Goal: Task Accomplishment & Management: Complete application form

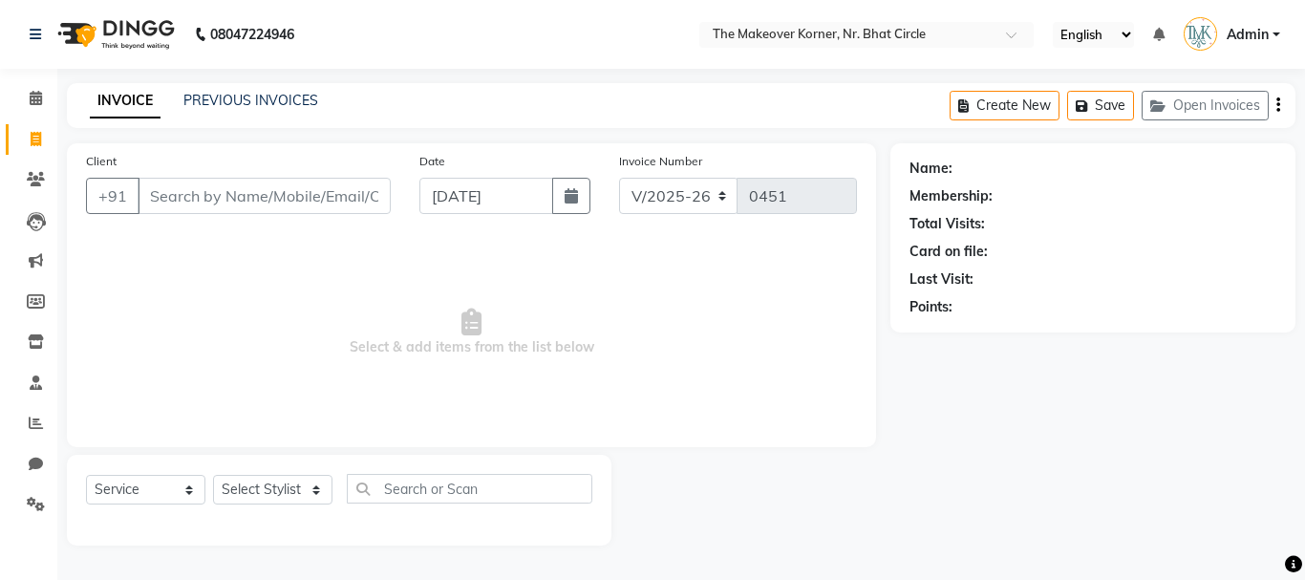
select select "5477"
select select "service"
click at [1217, 98] on button "Open Invoices" at bounding box center [1205, 106] width 127 height 30
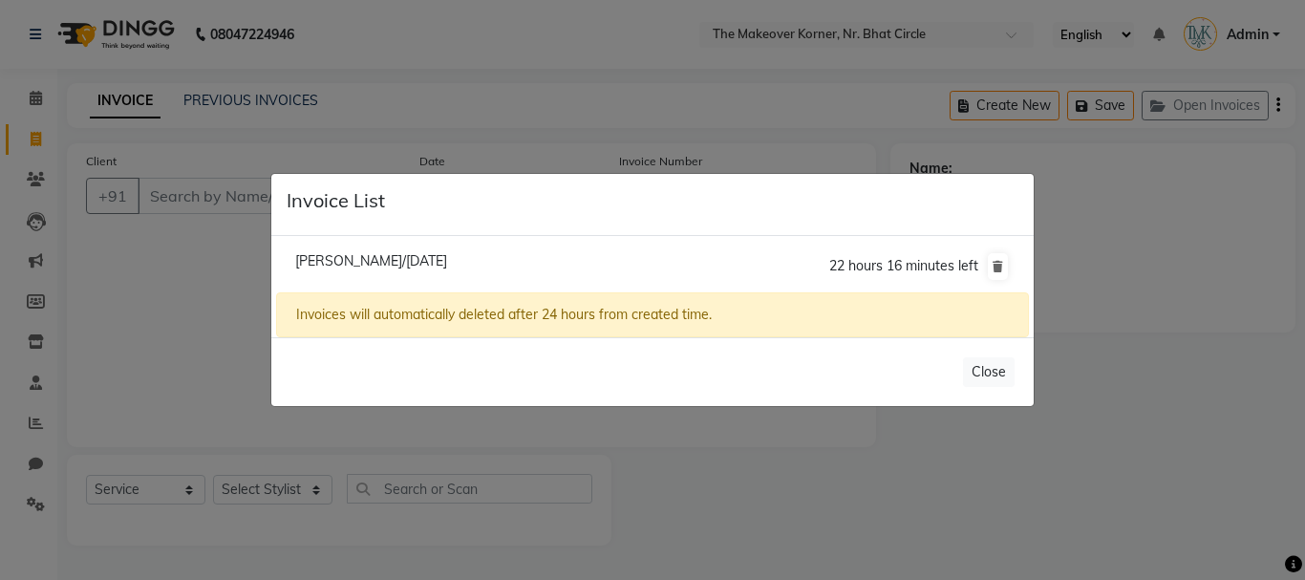
click at [447, 257] on span "[PERSON_NAME]/[DATE]" at bounding box center [371, 260] width 152 height 17
type input "8750771124"
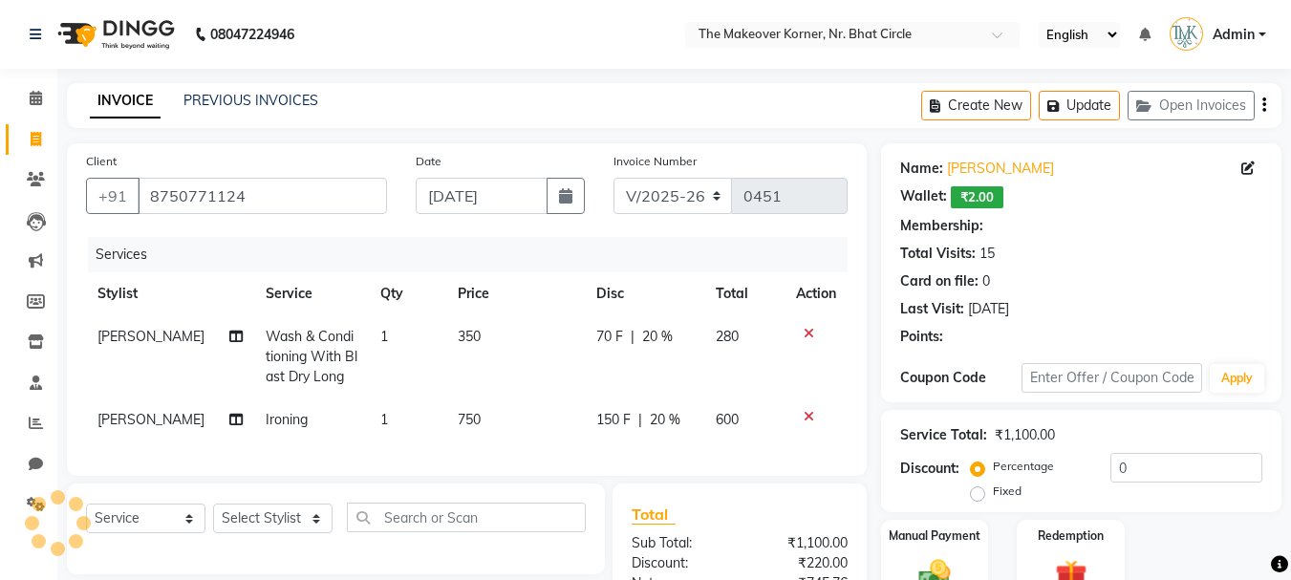
type input "20"
select select "1: Object"
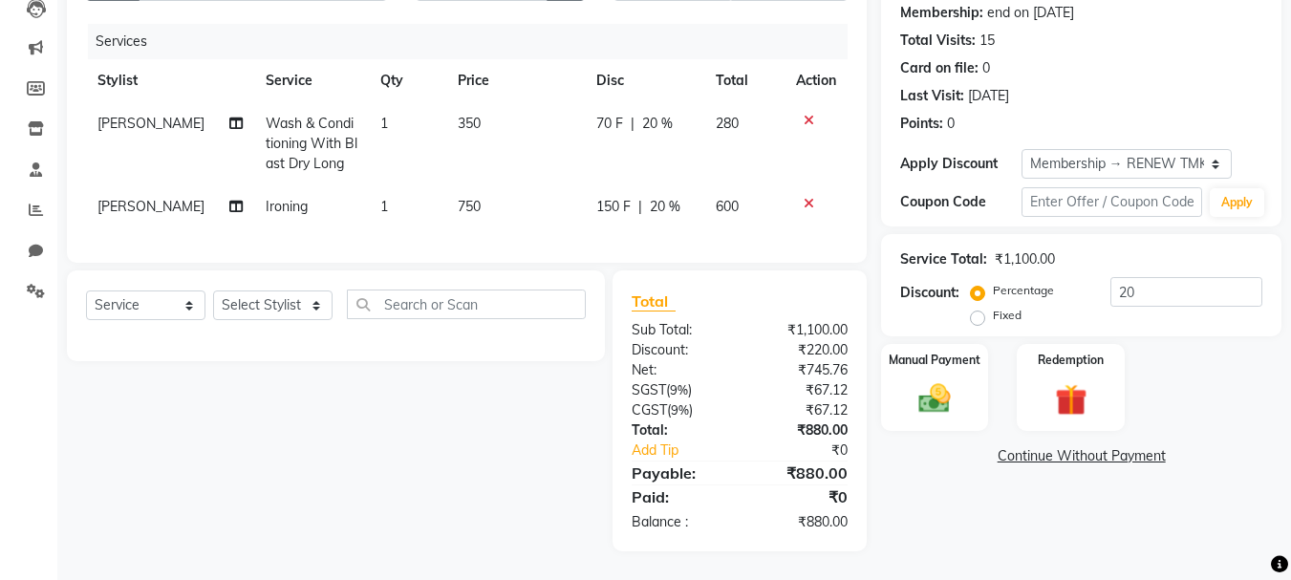
scroll to position [247, 0]
click at [275, 311] on select "Select Stylist Admin [PERSON_NAME] [PERSON_NAME] [PERSON_NAME]" at bounding box center [272, 305] width 119 height 30
click at [290, 447] on div "Select Service Product Membership Package Voucher Prepaid Gift Card Select Styl…" at bounding box center [329, 410] width 552 height 281
click at [309, 299] on select "Select Stylist Admin [PERSON_NAME] [PERSON_NAME] [PERSON_NAME]" at bounding box center [272, 305] width 119 height 30
select select "53830"
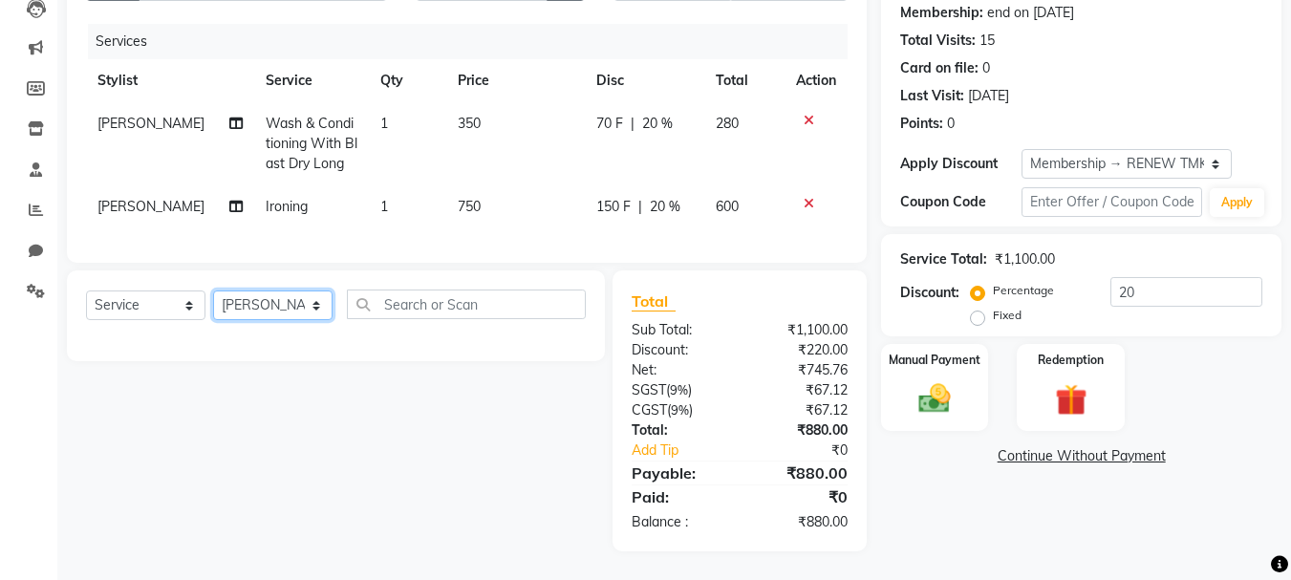
click at [213, 290] on select "Select Stylist Admin [PERSON_NAME] [PERSON_NAME] [PERSON_NAME]" at bounding box center [272, 305] width 119 height 30
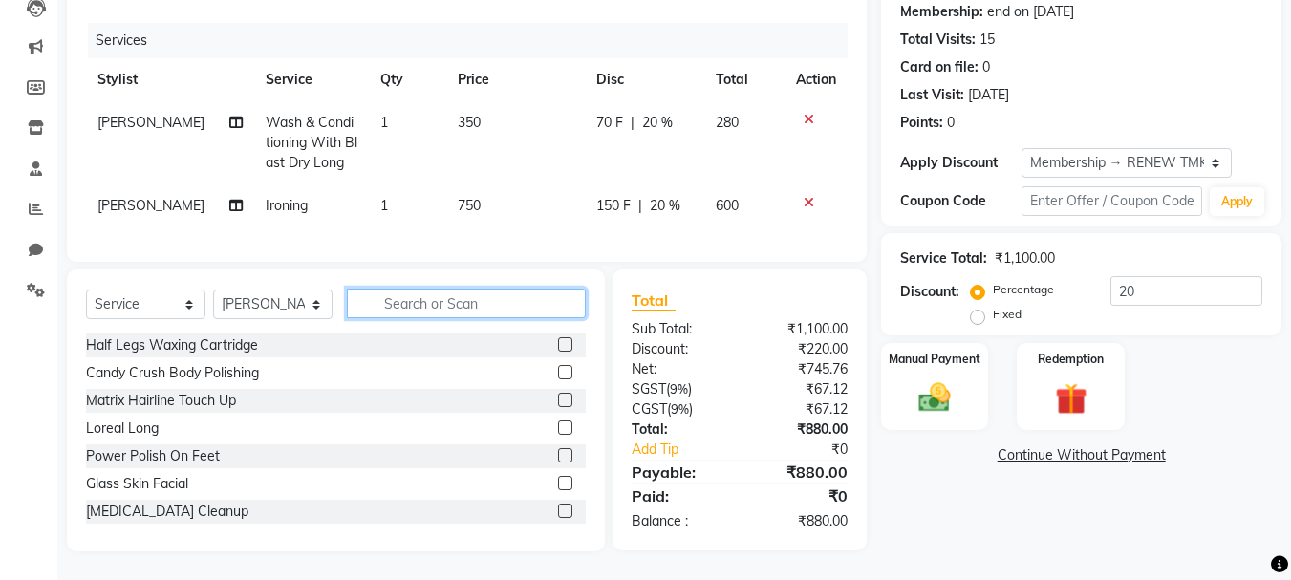
click at [425, 304] on input "text" at bounding box center [466, 304] width 239 height 30
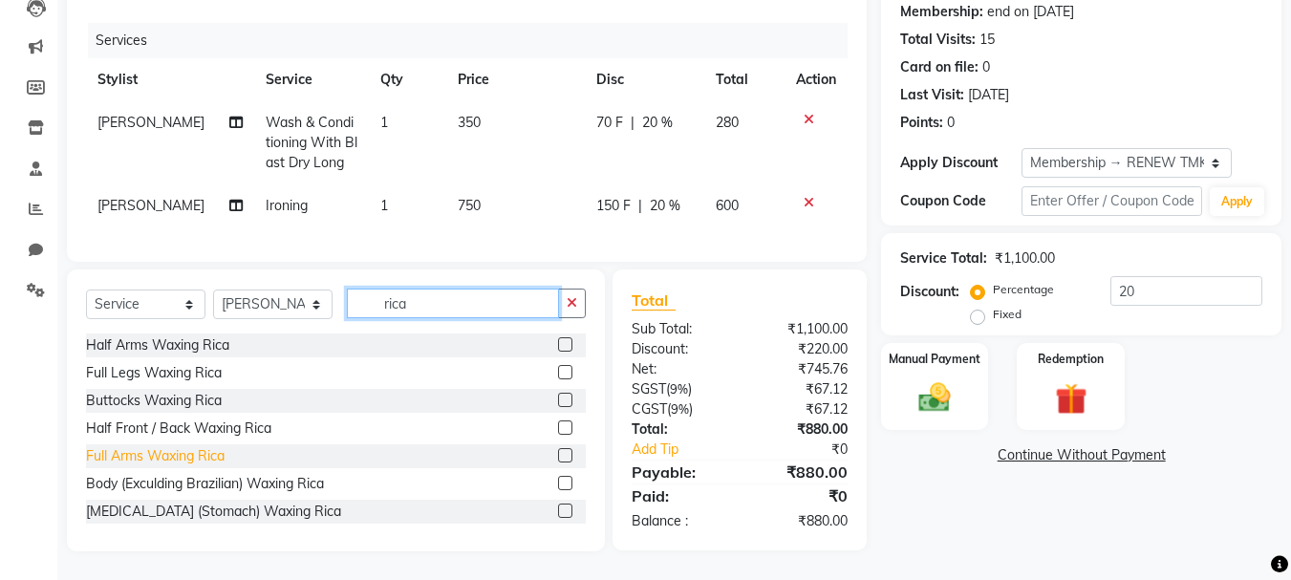
type input "rica"
click at [183, 461] on div "Full Arms Waxing Rica" at bounding box center [155, 456] width 139 height 20
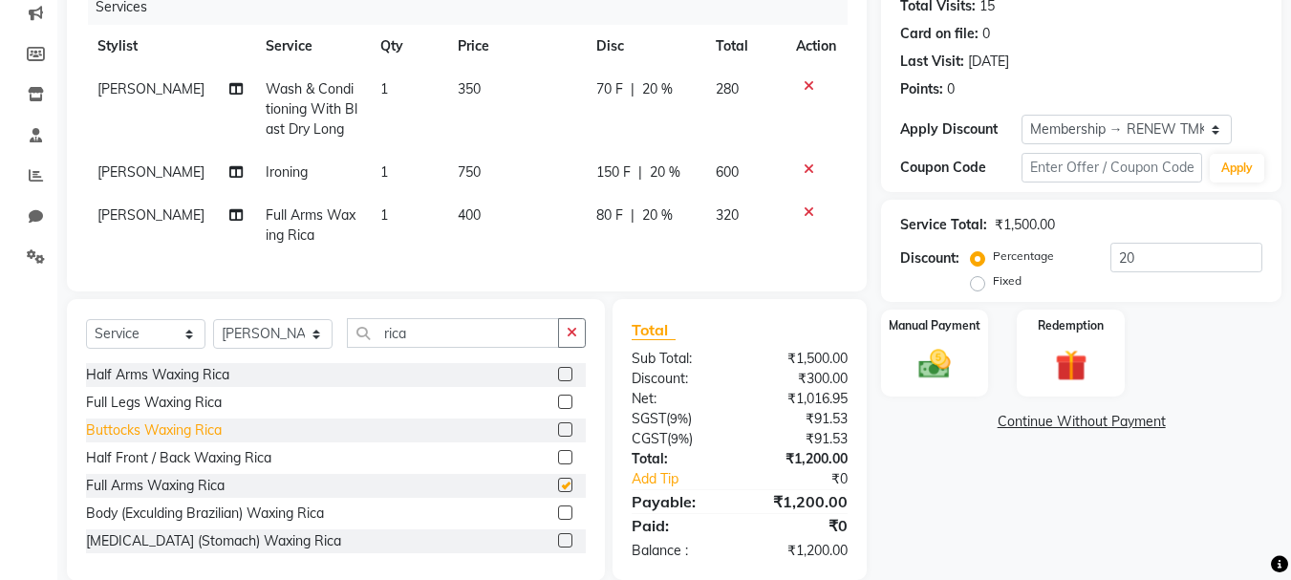
checkbox input "false"
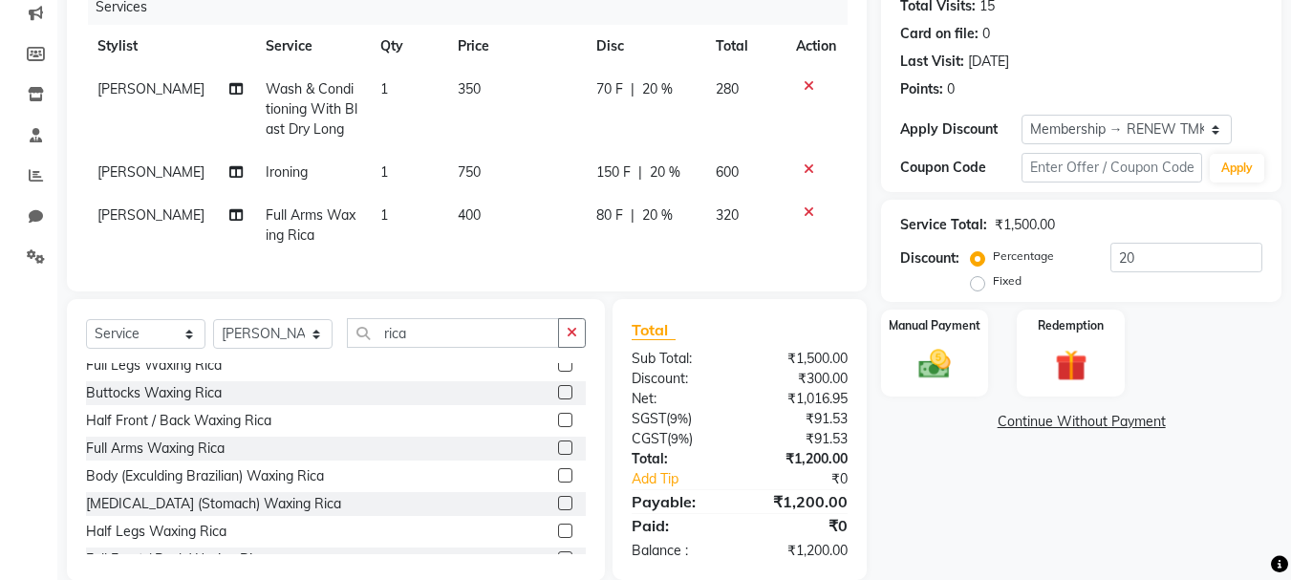
scroll to position [58, 0]
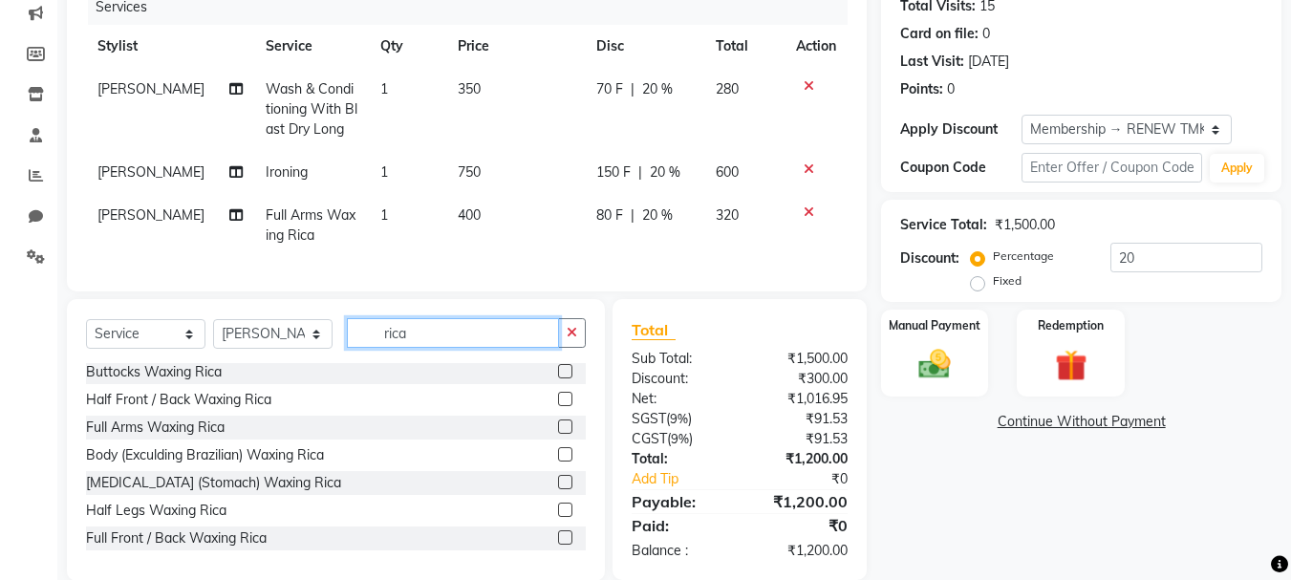
click at [511, 348] on input "rica" at bounding box center [453, 333] width 212 height 30
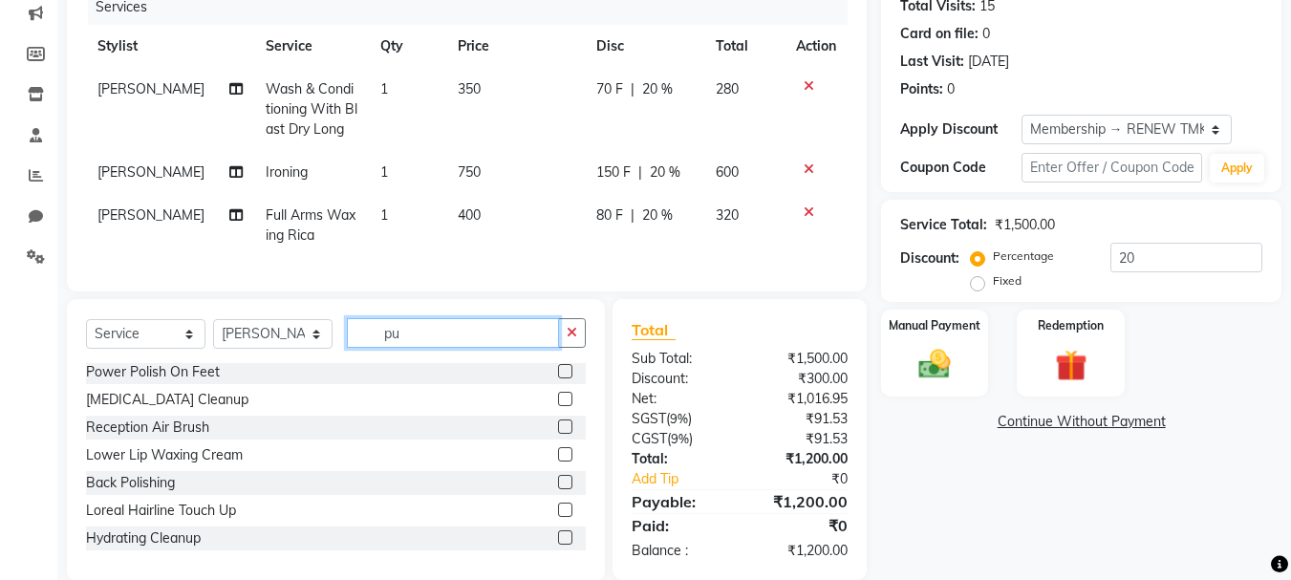
scroll to position [0, 0]
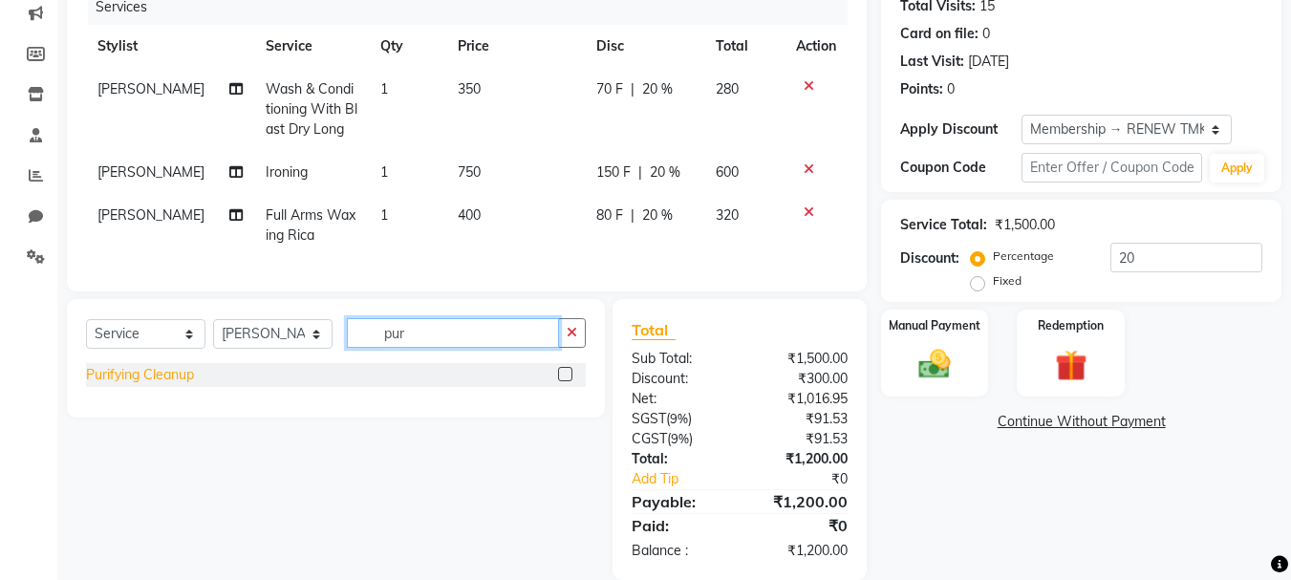
type input "pur"
click at [151, 385] on div "Purifying Cleanup" at bounding box center [140, 375] width 108 height 20
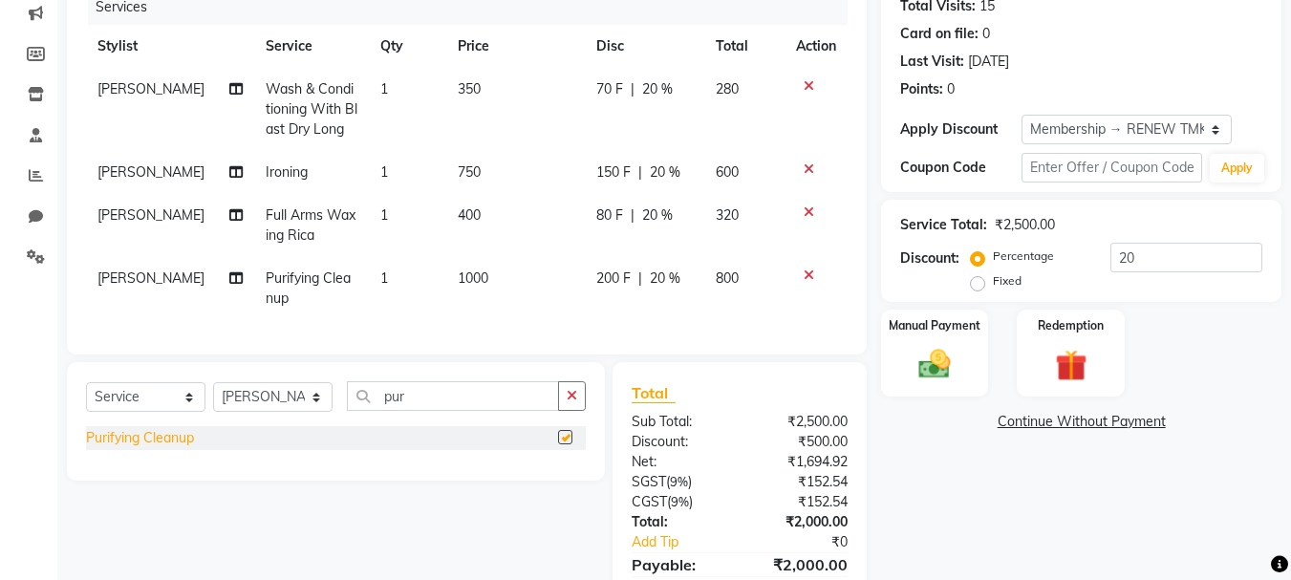
checkbox input "false"
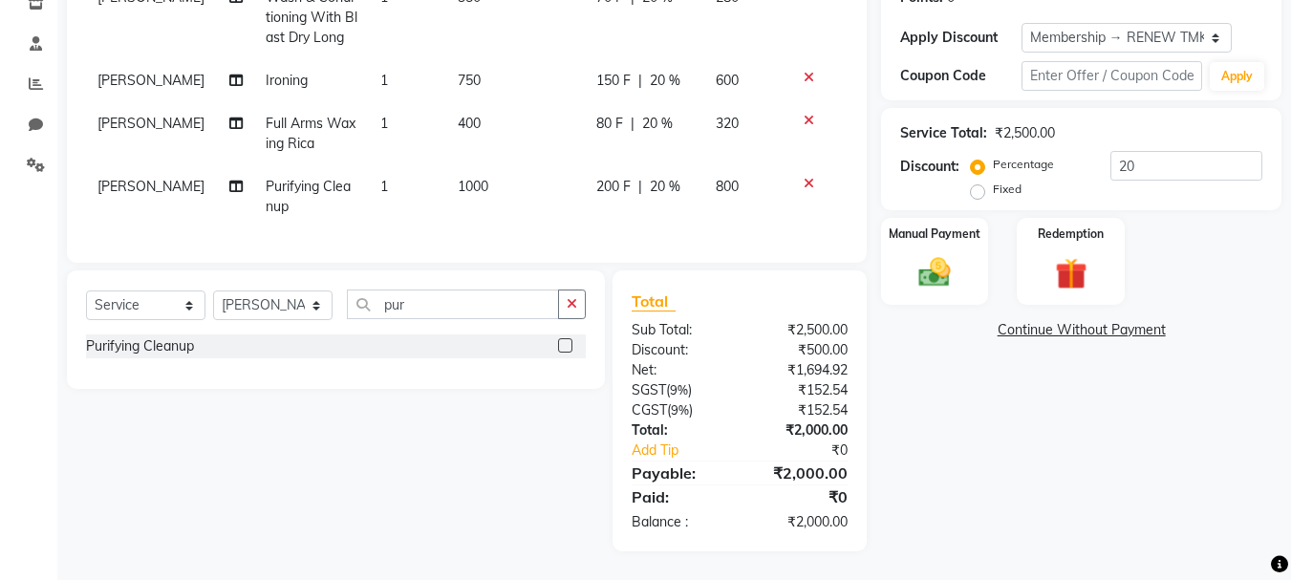
scroll to position [374, 0]
click at [494, 308] on input "pur" at bounding box center [453, 305] width 212 height 30
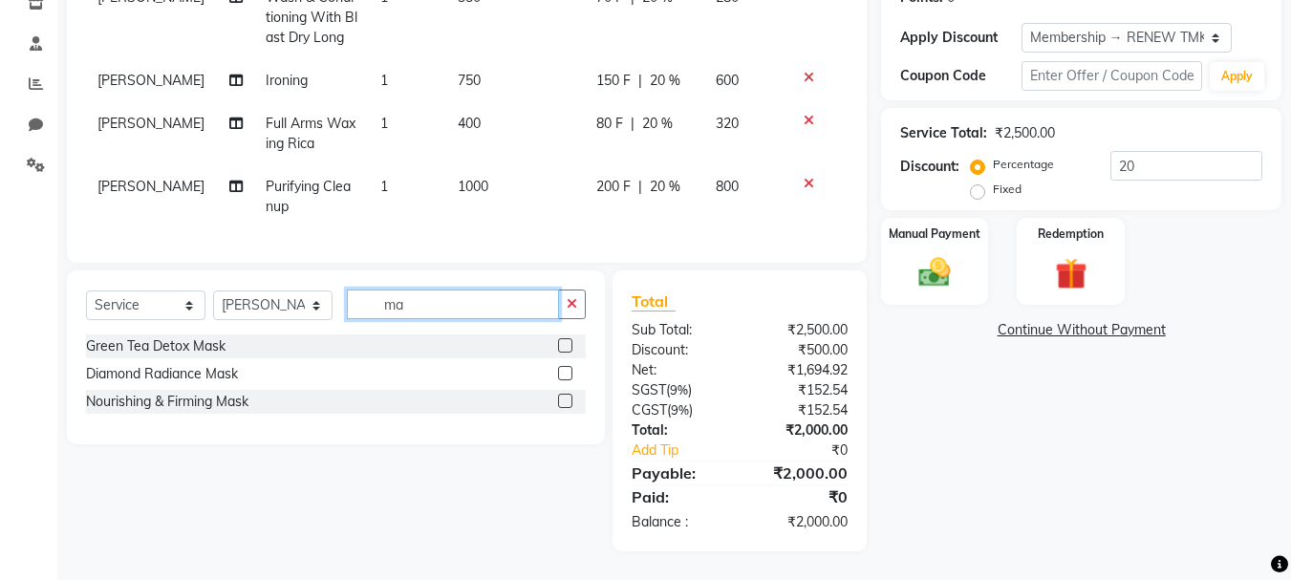
type input "m"
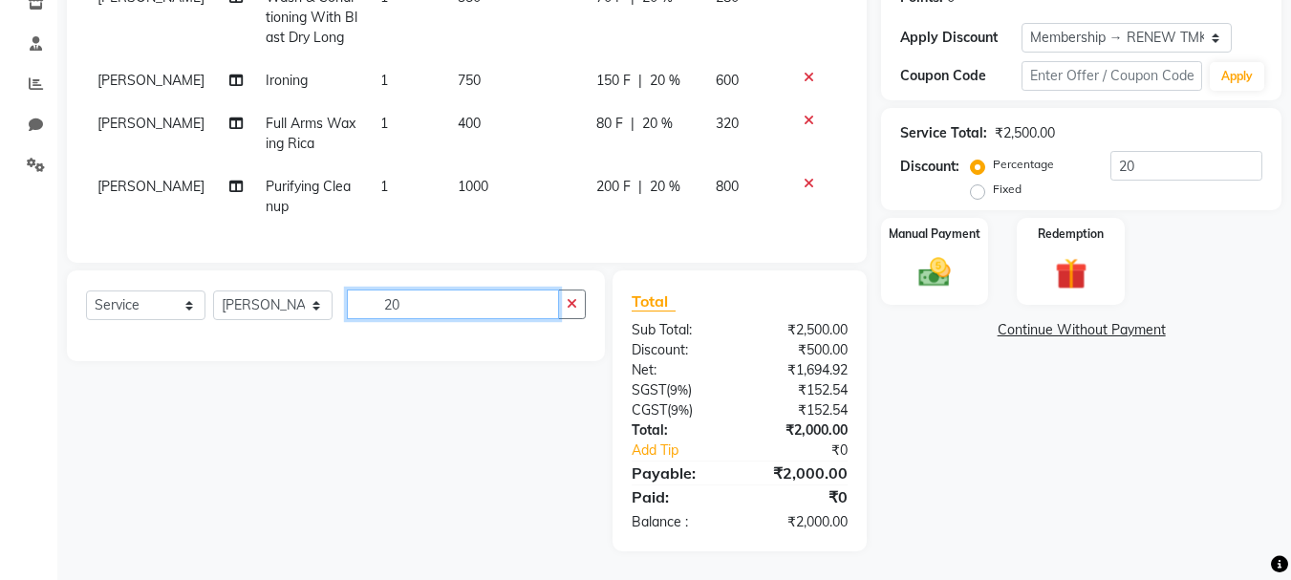
type input "2"
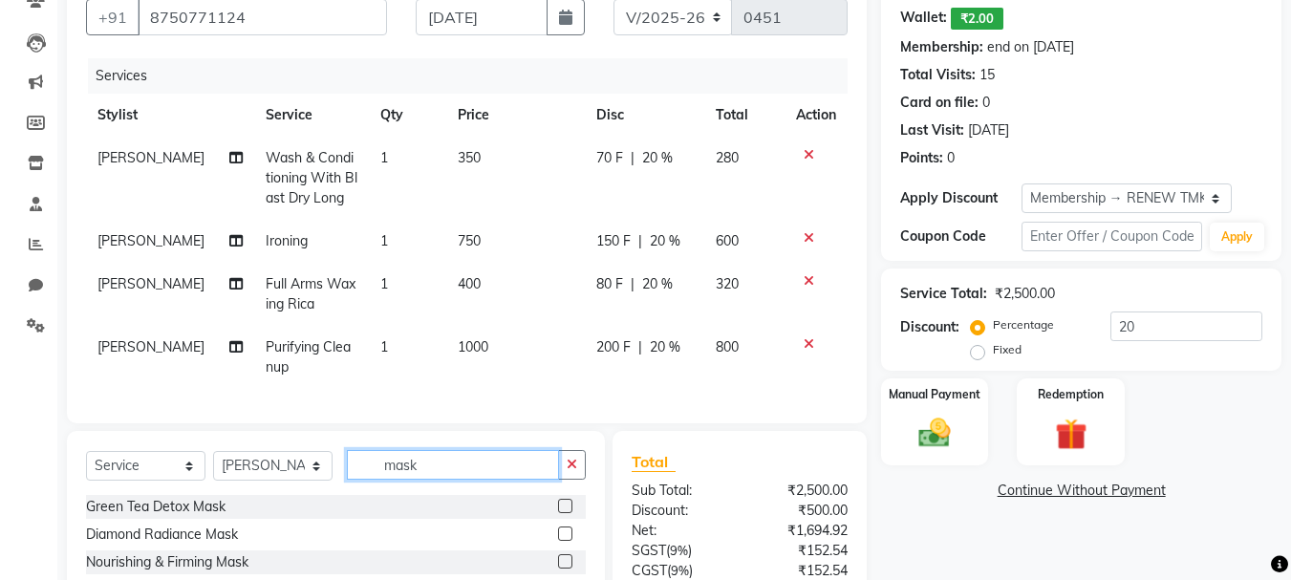
scroll to position [0, 0]
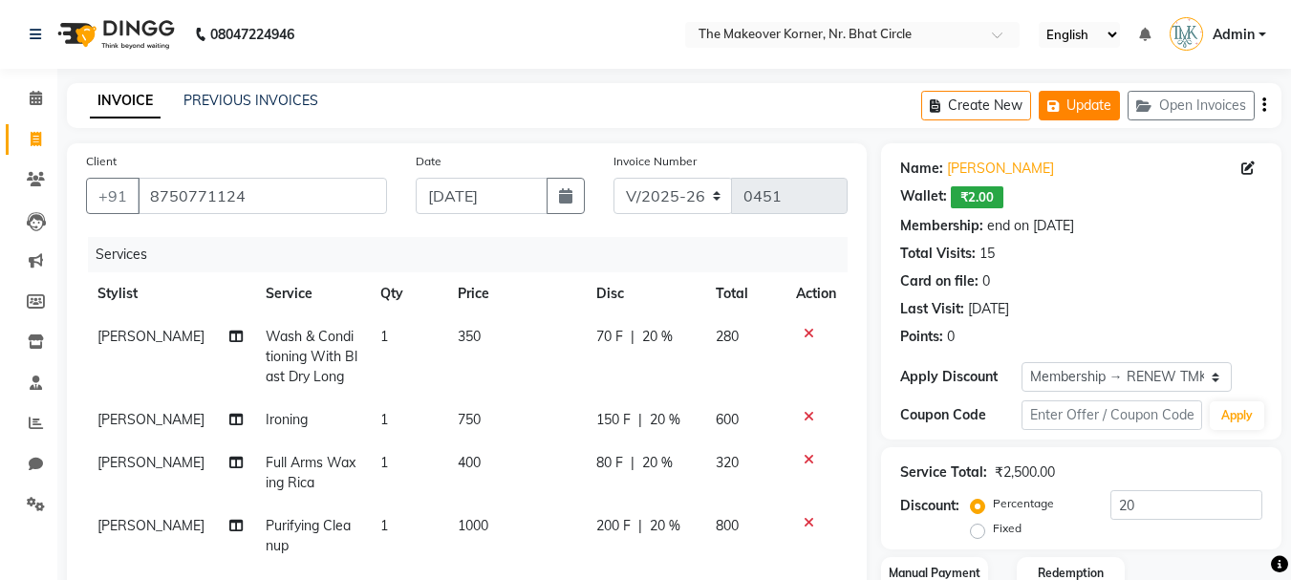
type input "mask"
click at [1109, 93] on button "Update" at bounding box center [1079, 106] width 81 height 30
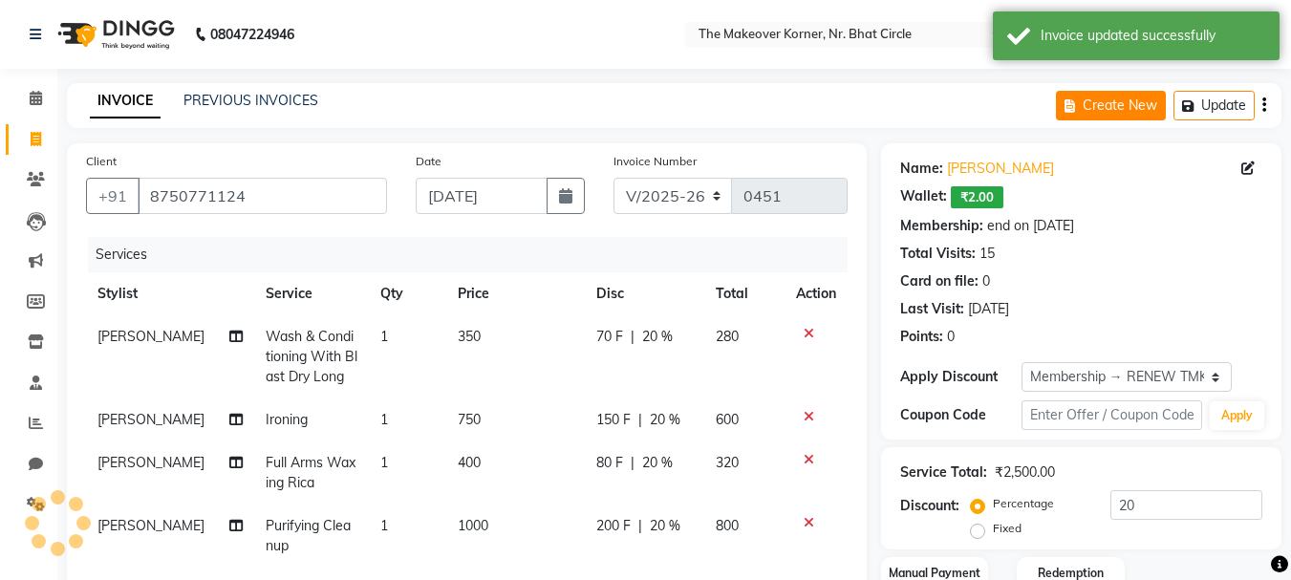
click at [1093, 107] on button "Create New" at bounding box center [1111, 106] width 110 height 30
select select "service"
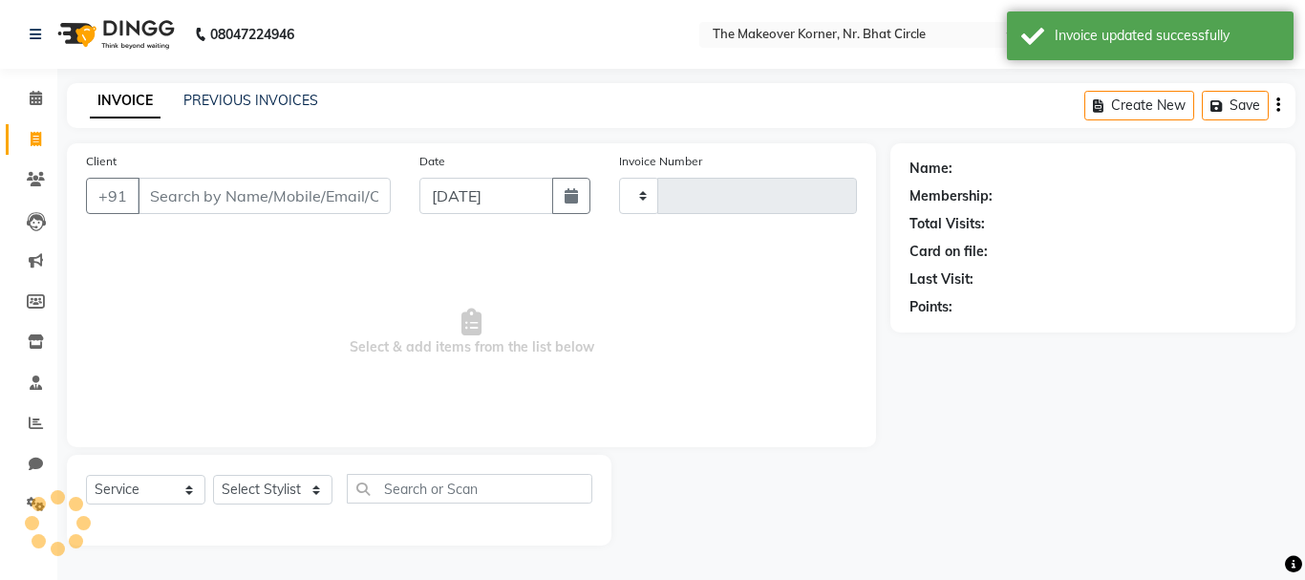
type input "0451"
select select "5477"
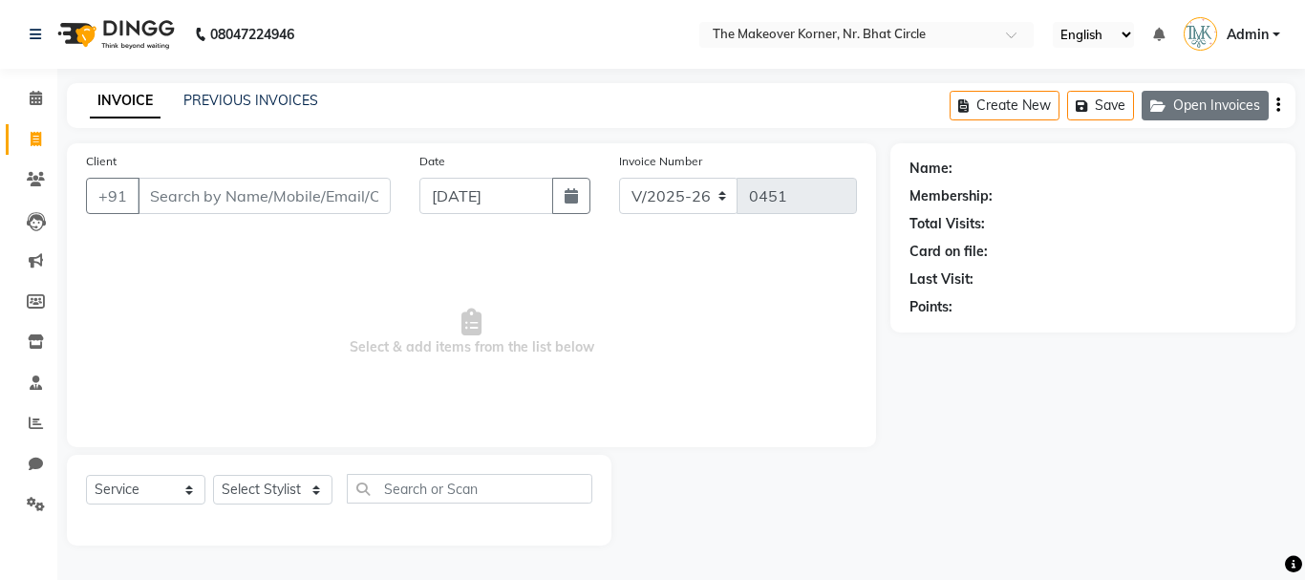
click at [1232, 98] on button "Open Invoices" at bounding box center [1205, 106] width 127 height 30
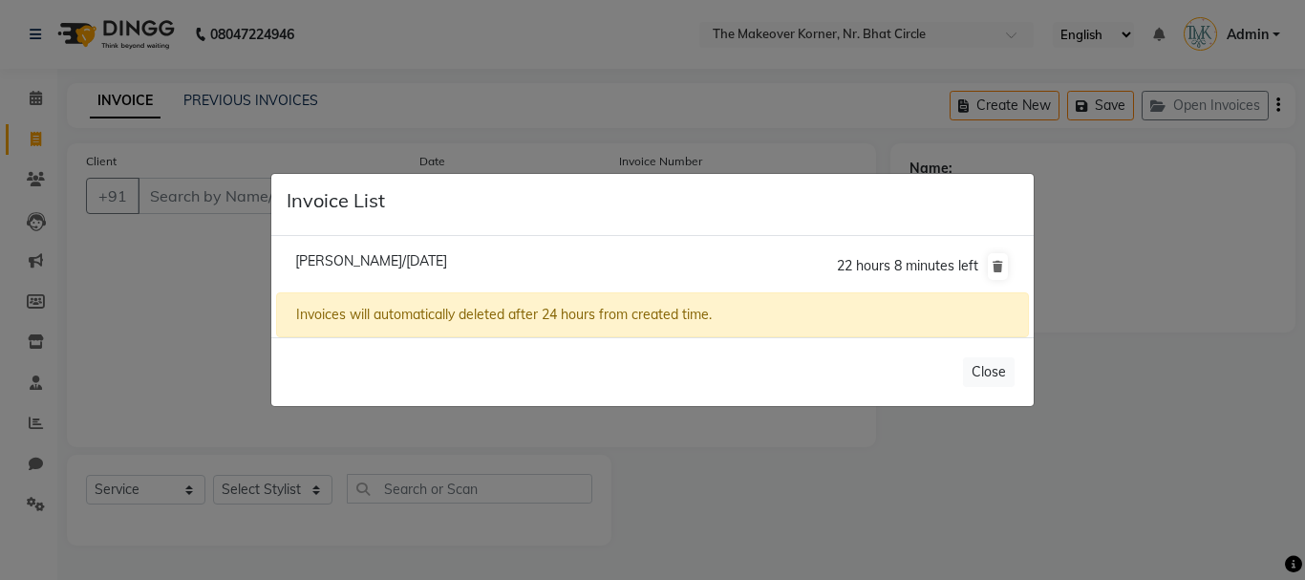
click at [447, 254] on span "[PERSON_NAME]/[DATE]" at bounding box center [371, 260] width 152 height 17
type input "8750771124"
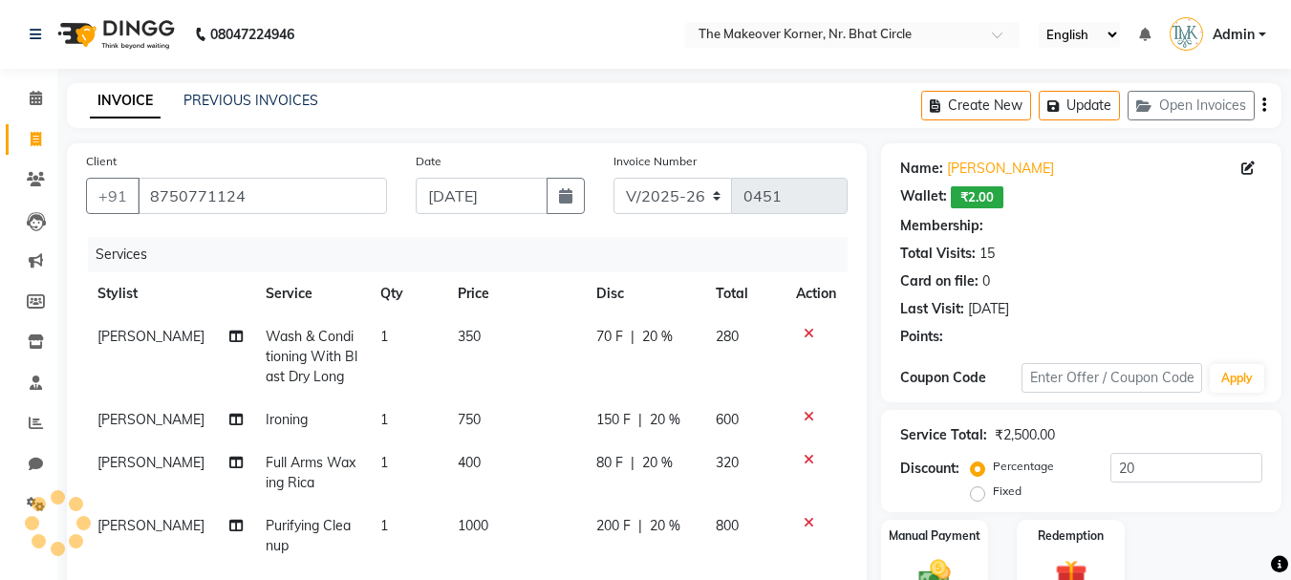
type input "0"
select select "1: Object"
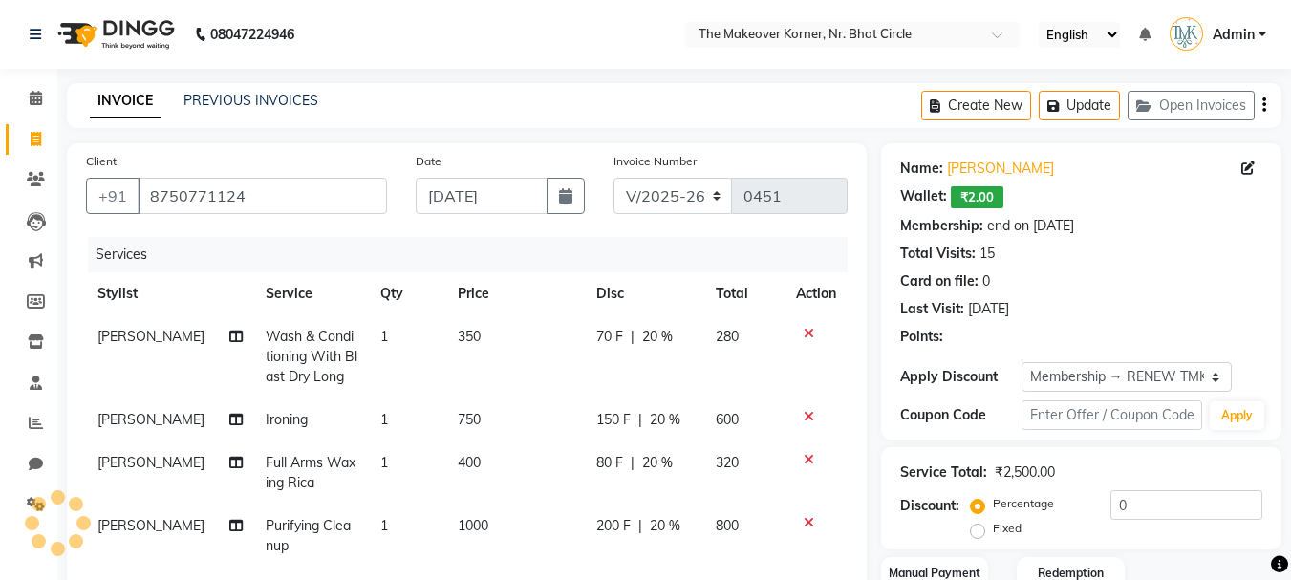
type input "20"
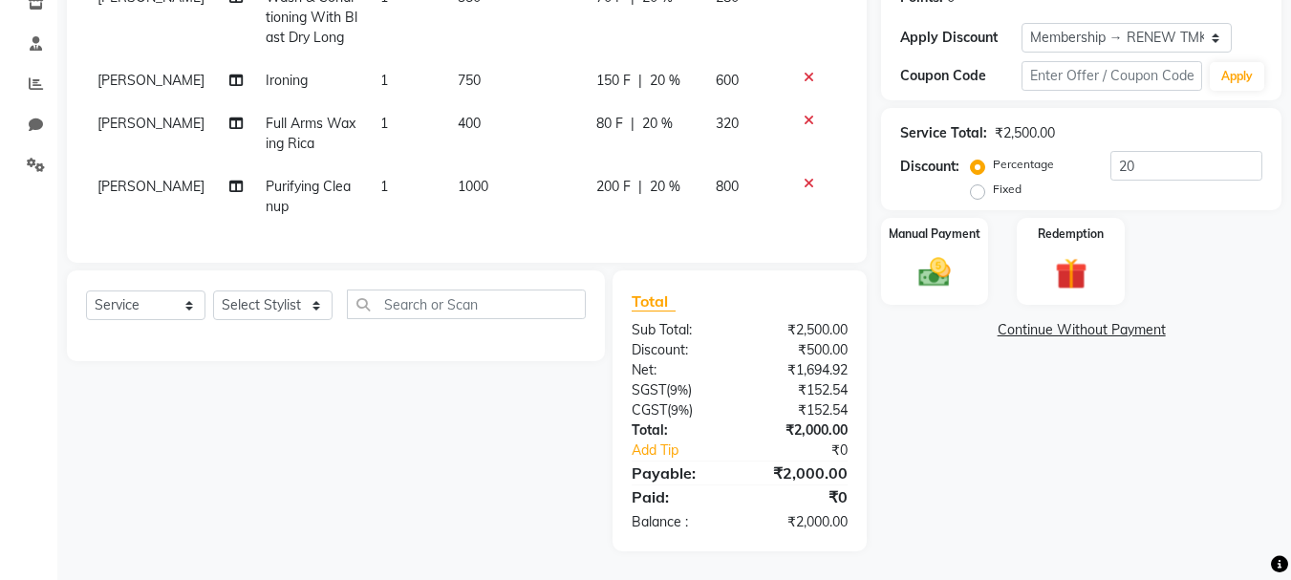
scroll to position [374, 0]
click at [319, 319] on select "Select Stylist Admin [PERSON_NAME] [PERSON_NAME] [PERSON_NAME]" at bounding box center [272, 305] width 119 height 30
select select "53830"
click at [213, 290] on select "Select Stylist Admin [PERSON_NAME] [PERSON_NAME] [PERSON_NAME]" at bounding box center [272, 305] width 119 height 30
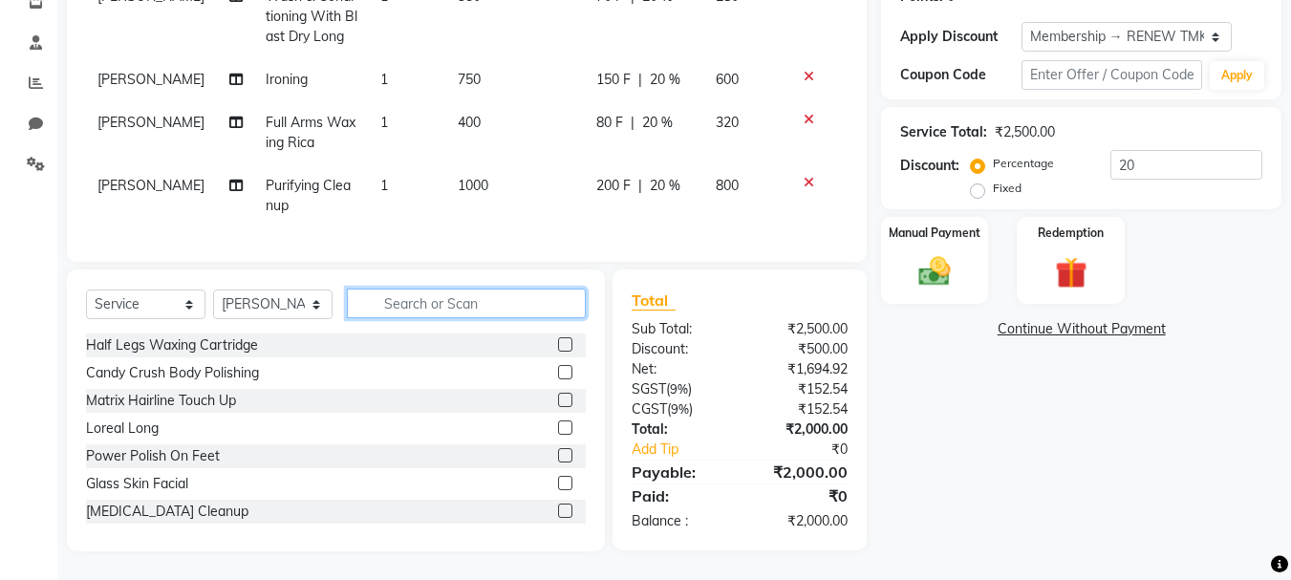
click at [426, 311] on input "text" at bounding box center [466, 304] width 239 height 30
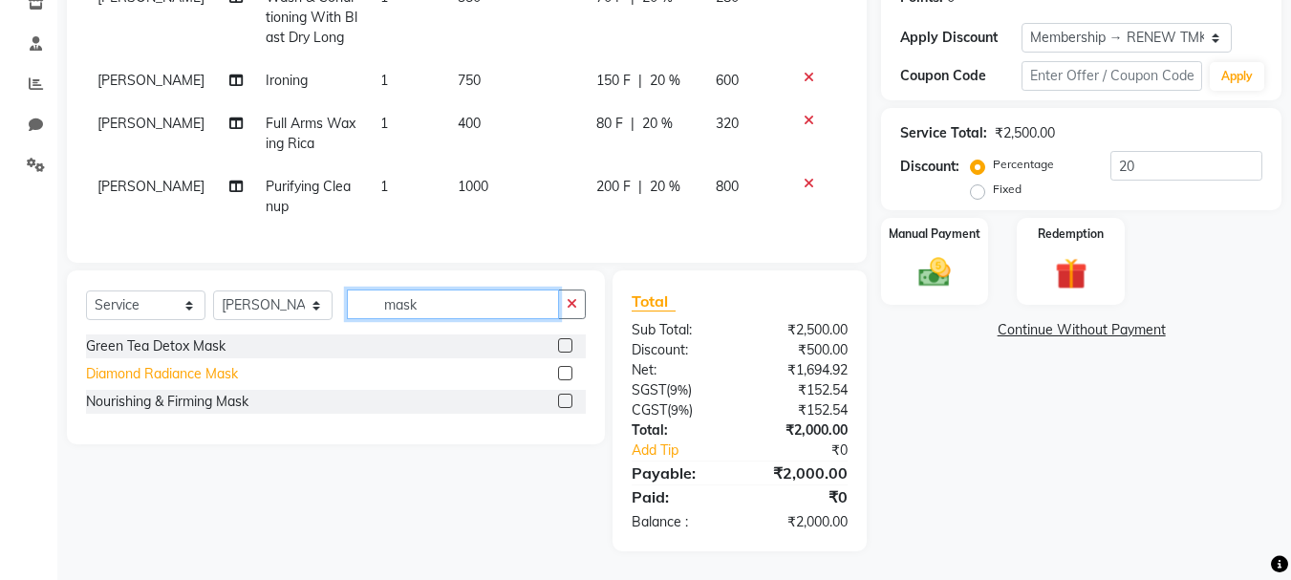
type input "mask"
click at [187, 378] on div "Diamond Radiance Mask" at bounding box center [162, 374] width 152 height 20
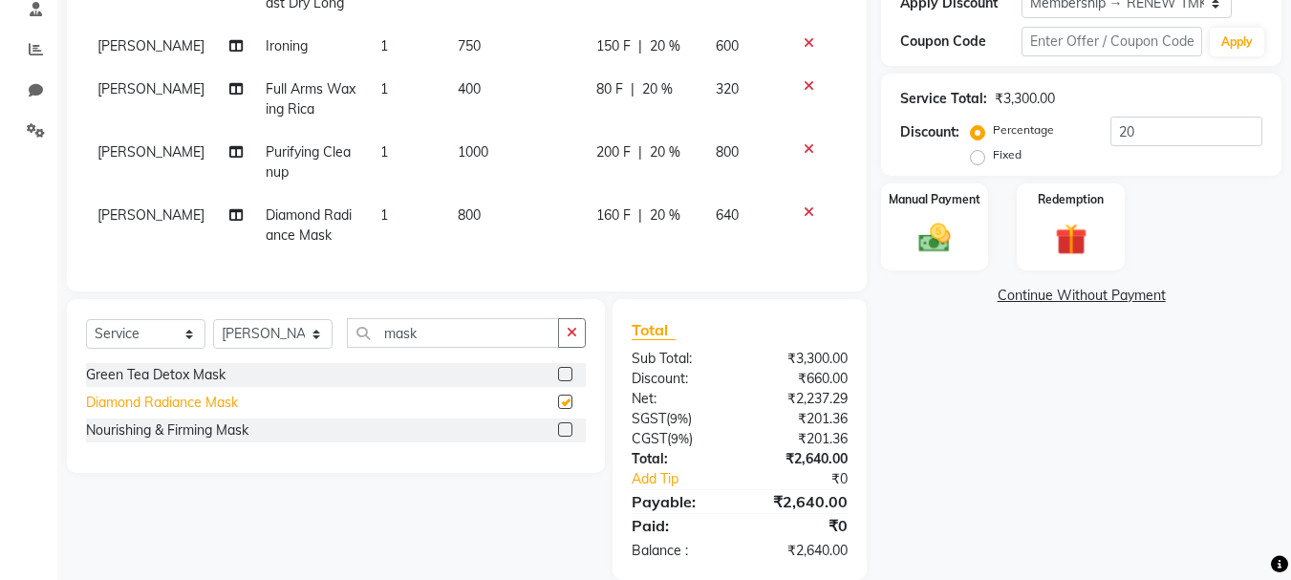
checkbox input "false"
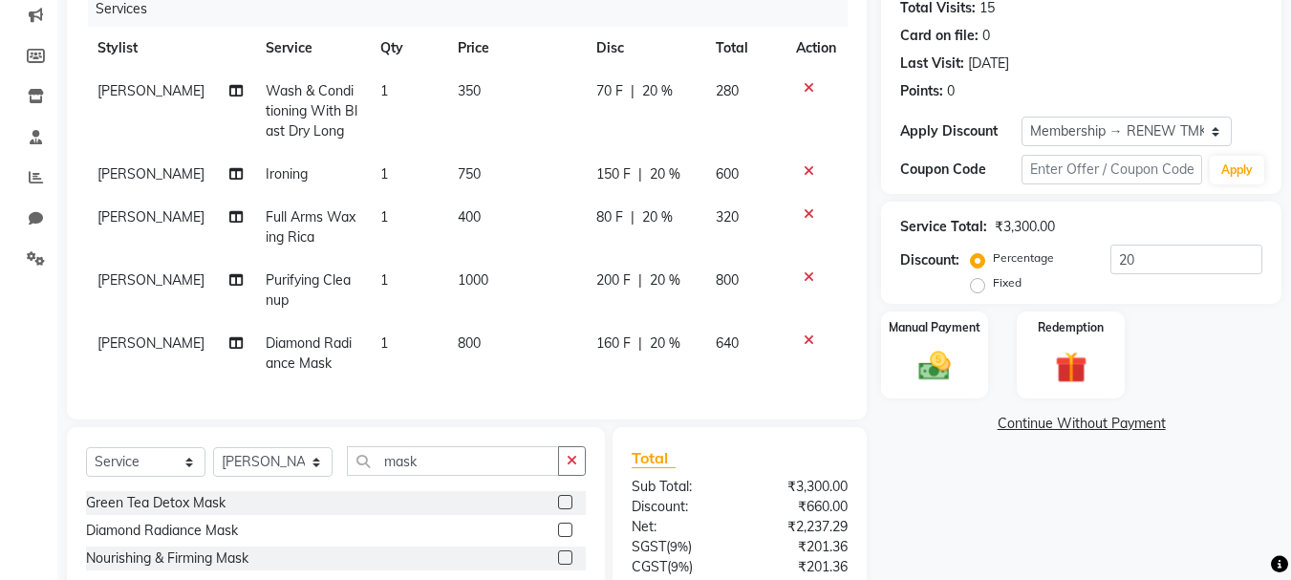
scroll to position [341, 0]
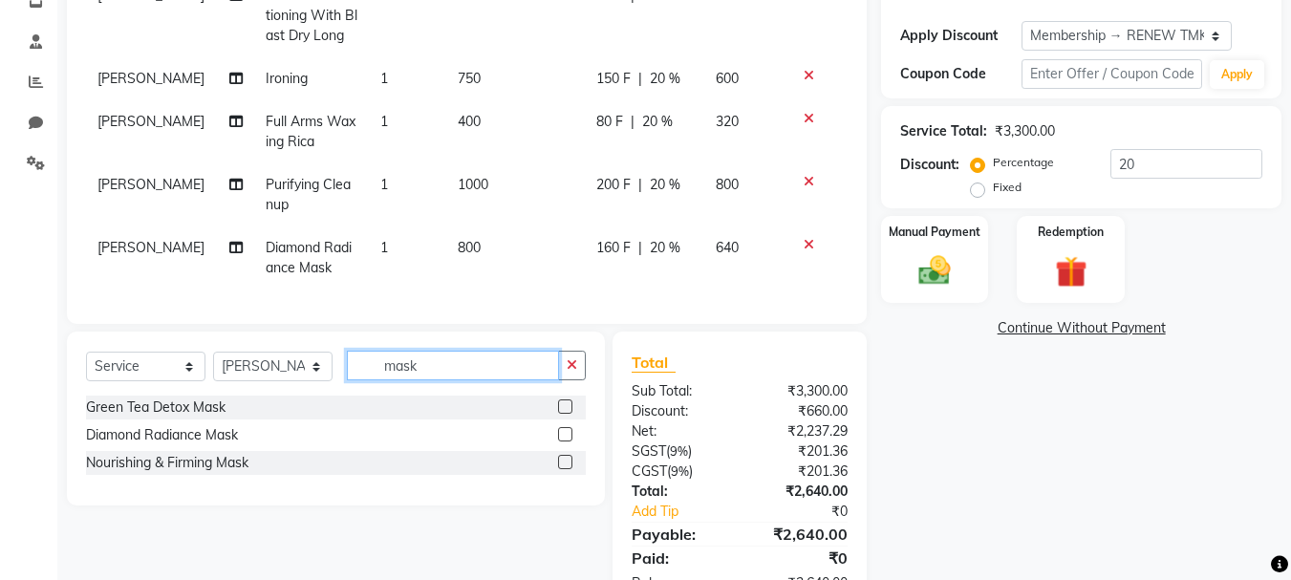
click at [462, 380] on input "mask" at bounding box center [453, 366] width 212 height 30
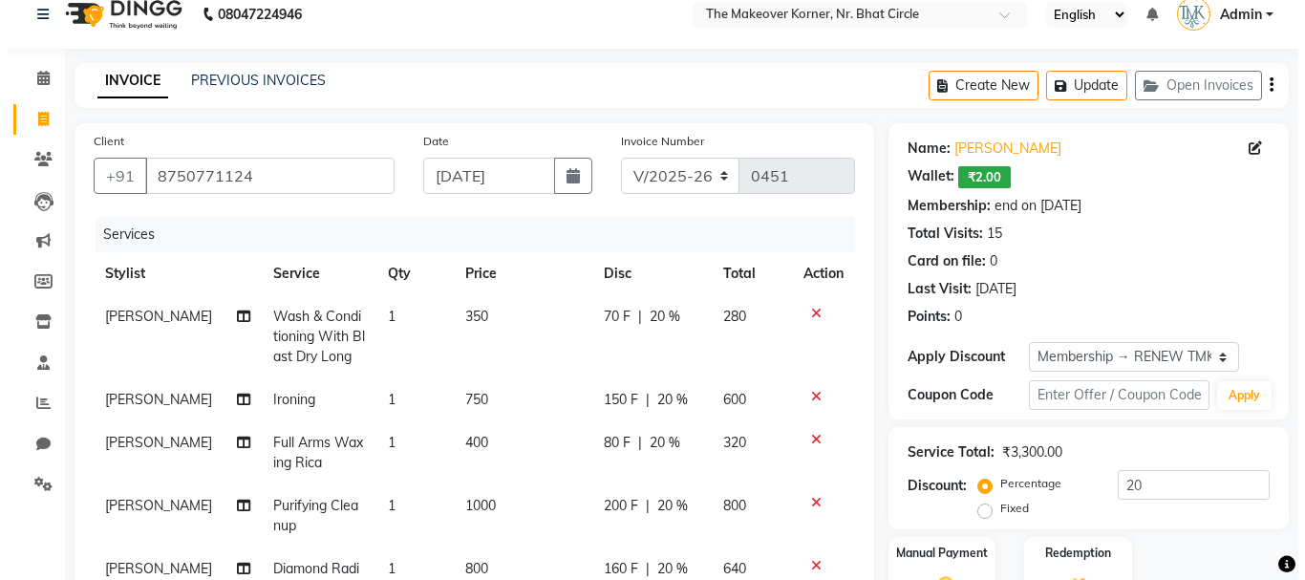
scroll to position [0, 0]
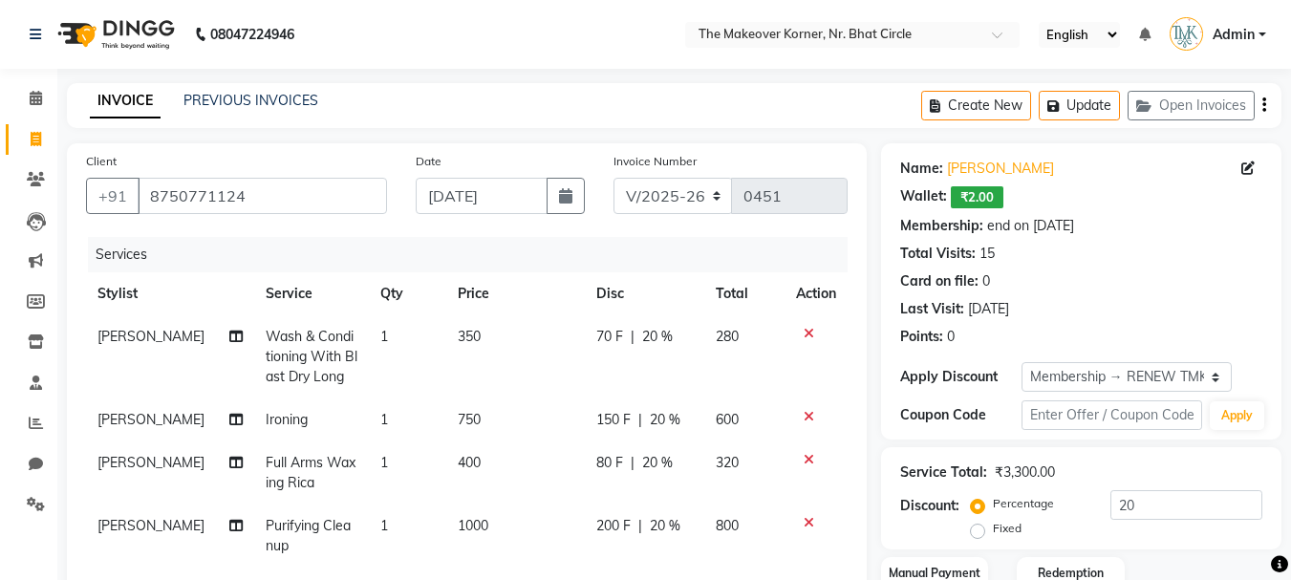
type input "dia"
click at [1074, 88] on div "Create New Update Open Invoices" at bounding box center [1101, 105] width 360 height 45
click at [1076, 99] on button "Update" at bounding box center [1079, 106] width 81 height 30
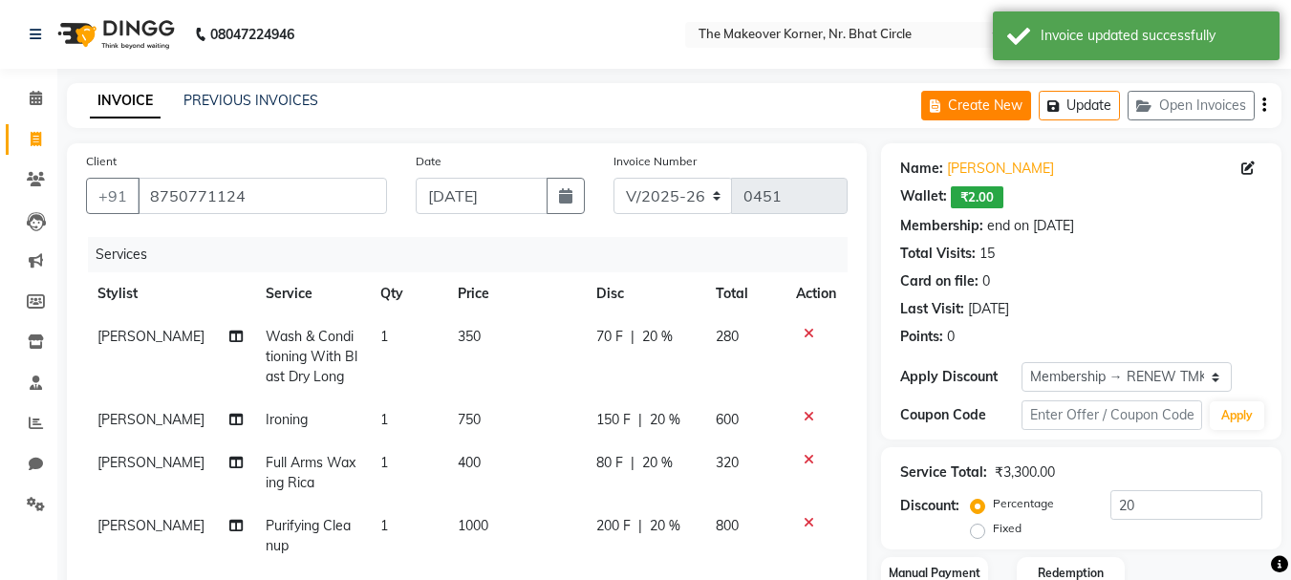
click at [1005, 111] on button "Create New" at bounding box center [976, 106] width 110 height 30
select select "service"
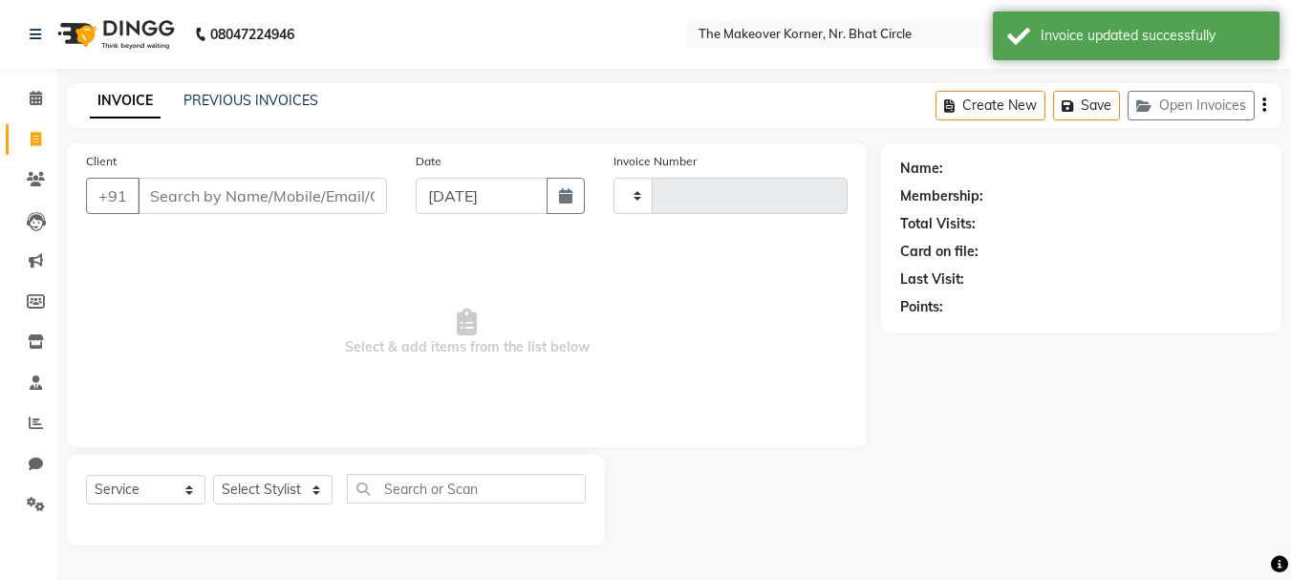
type input "0451"
select select "5477"
